Goal: Task Accomplishment & Management: Use online tool/utility

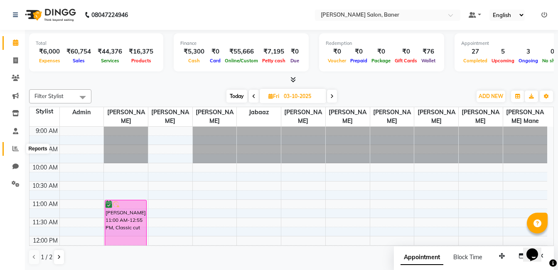
click at [12, 148] on icon at bounding box center [15, 149] width 6 height 6
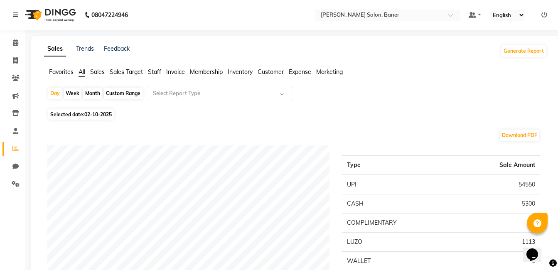
click at [155, 73] on span "Staff" at bounding box center [154, 71] width 13 height 7
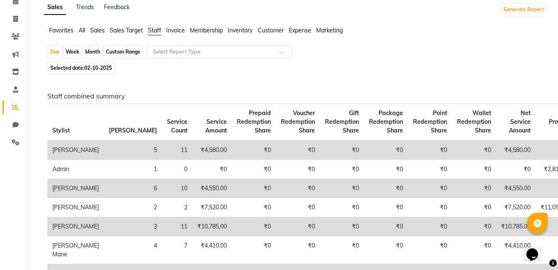
scroll to position [125, 0]
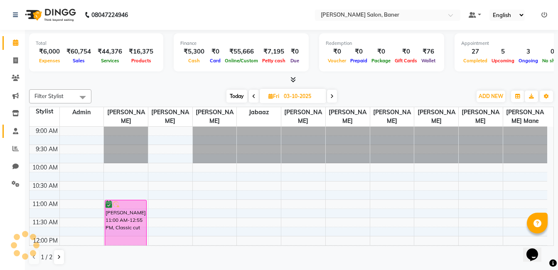
select select "service"
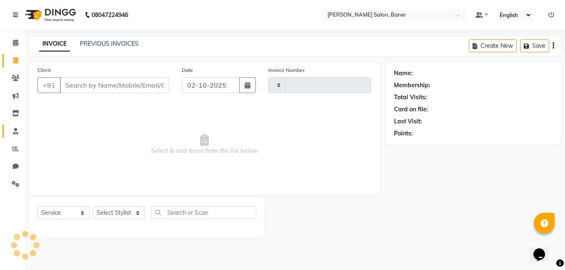
type input "3961"
select select "7115"
